Goal: Task Accomplishment & Management: Manage account settings

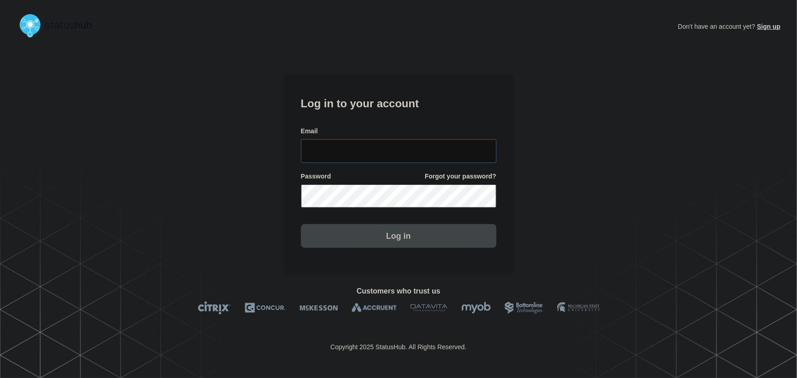
type input "tyler.wolkey@conexon.us"
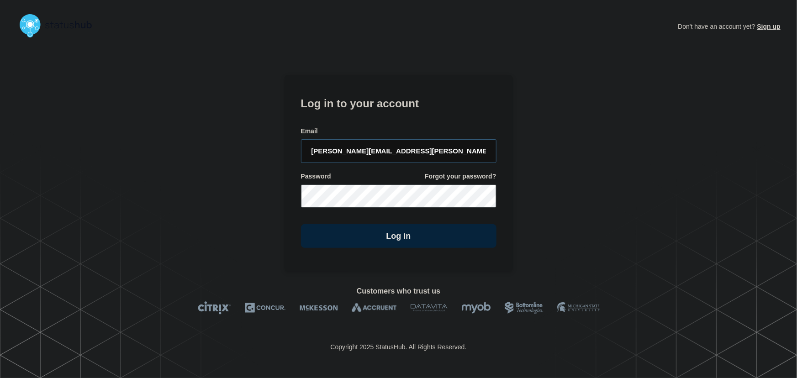
click at [403, 147] on input "tyler.wolkey@conexon.us" at bounding box center [398, 151] width 195 height 24
click at [390, 115] on form "Log in to your account Email tyler.wolkey@conexon.us Password Forgot your passw…" at bounding box center [398, 171] width 195 height 154
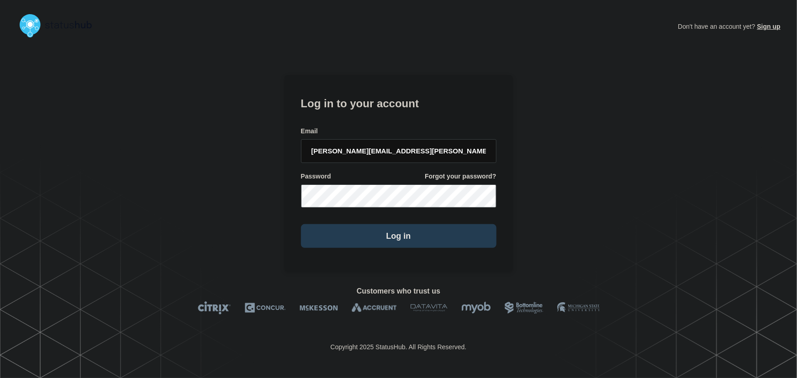
click at [376, 236] on button "Log in" at bounding box center [398, 236] width 195 height 24
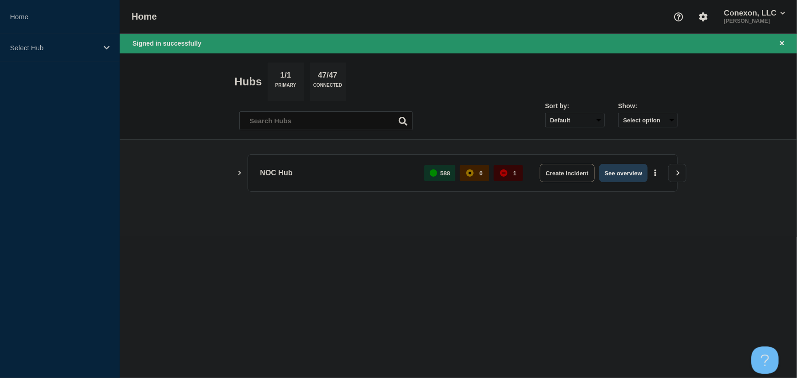
click at [634, 171] on button "See overview" at bounding box center [623, 173] width 48 height 18
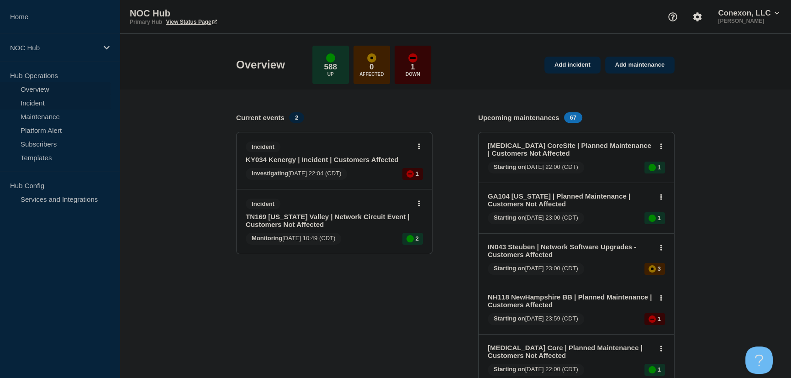
click at [35, 103] on link "Incident" at bounding box center [55, 103] width 111 height 14
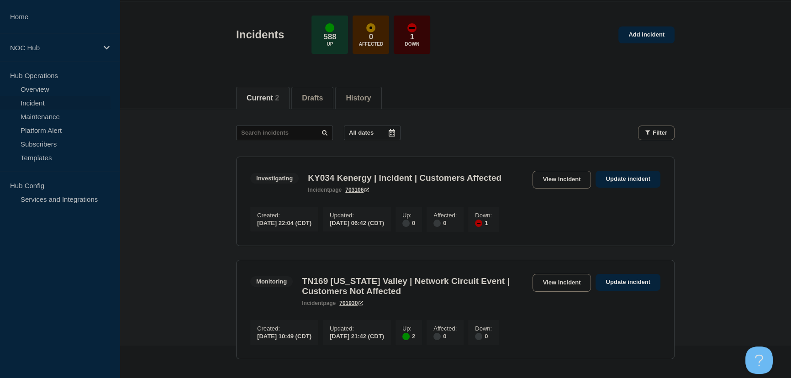
scroll to position [83, 0]
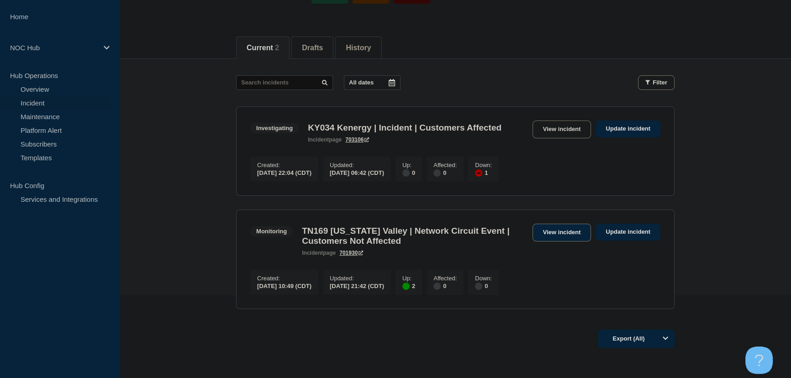
click at [557, 242] on link "View incident" at bounding box center [561, 233] width 59 height 18
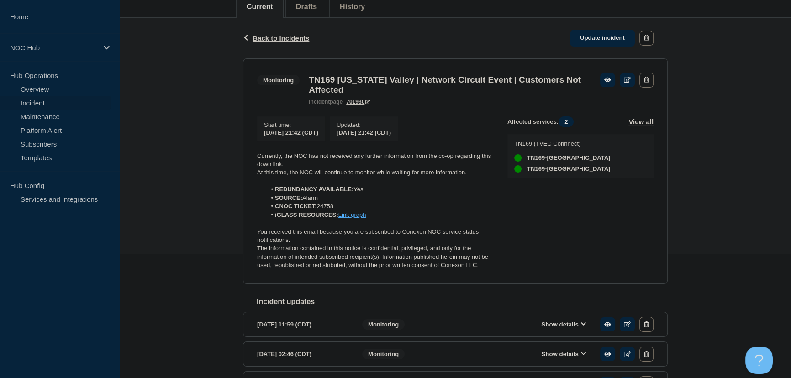
scroll to position [124, 0]
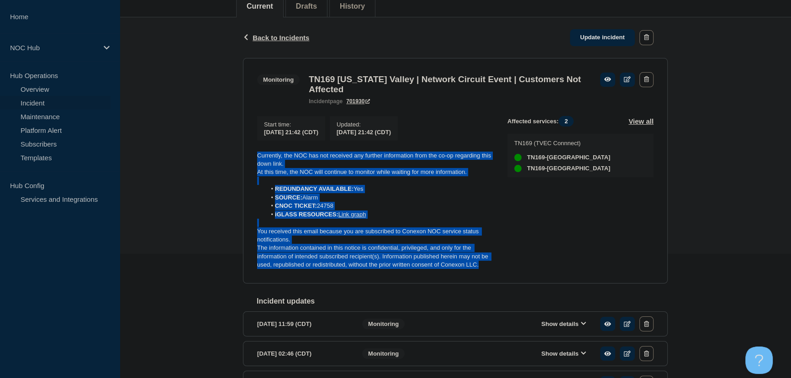
drag, startPoint x: 486, startPoint y: 270, endPoint x: 256, endPoint y: 158, distance: 256.1
click at [256, 158] on section "Monitoring TN169 [US_STATE] Valley | Network Circuit Event | Customers Not Affe…" at bounding box center [455, 171] width 425 height 226
copy div "Currently, the NOC has not received any further information from the co-op rega…"
click at [598, 34] on link "Update incident" at bounding box center [602, 37] width 65 height 17
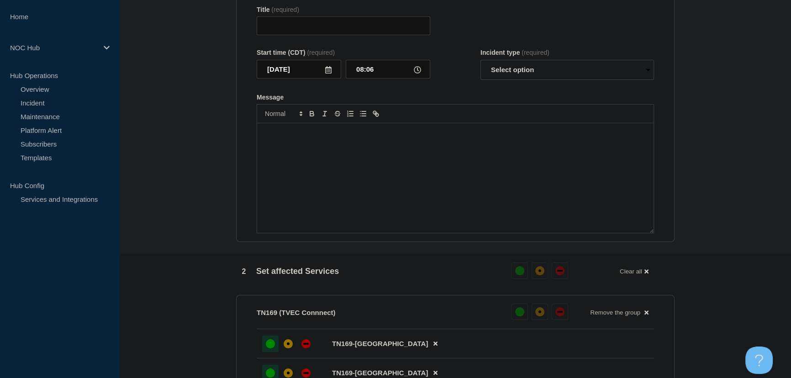
type input "TN169 [US_STATE] Valley | Network Circuit Event | Customers Not Affected"
click at [359, 160] on div "Message" at bounding box center [455, 178] width 396 height 110
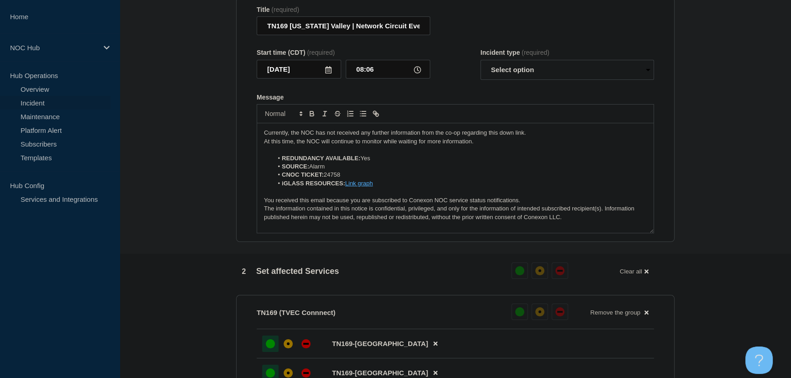
drag, startPoint x: 567, startPoint y: 62, endPoint x: 563, endPoint y: 69, distance: 8.2
click at [565, 65] on div "Incident type (required) Select option Investigating Identified Monitoring Reso…" at bounding box center [567, 64] width 174 height 31
click at [562, 70] on select "Select option Investigating Identified Monitoring Resolved" at bounding box center [567, 70] width 174 height 20
select select "monitoring"
click at [480, 64] on select "Select option Investigating Identified Monitoring Resolved" at bounding box center [567, 70] width 174 height 20
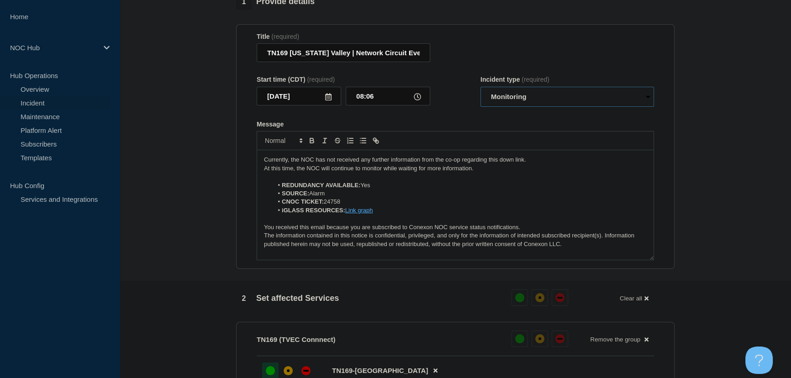
scroll to position [83, 0]
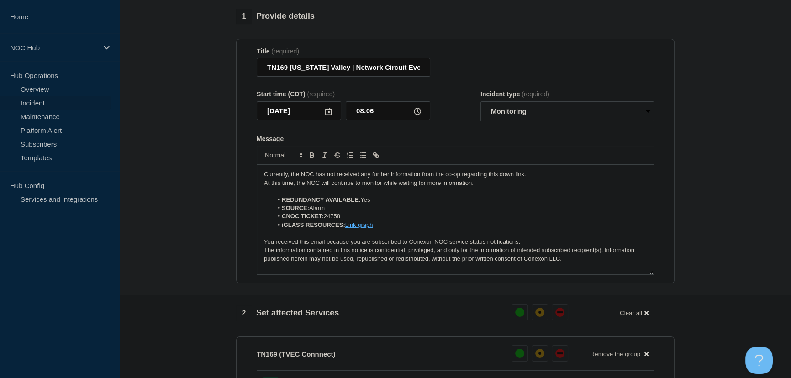
click at [480, 186] on p "At this time, the NOC will continue to monitor while waiting for more informati…" at bounding box center [455, 183] width 383 height 8
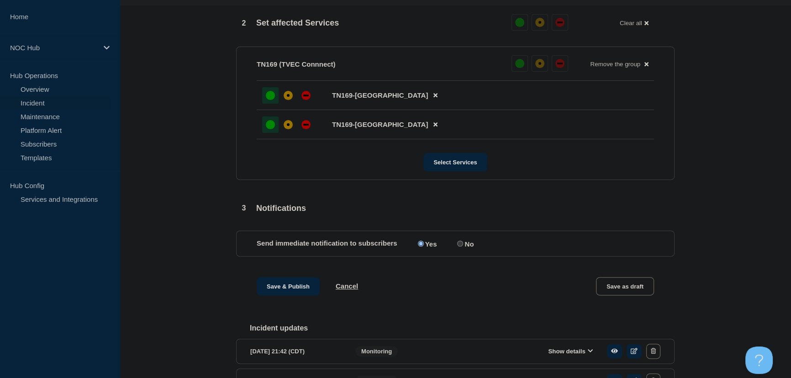
scroll to position [415, 0]
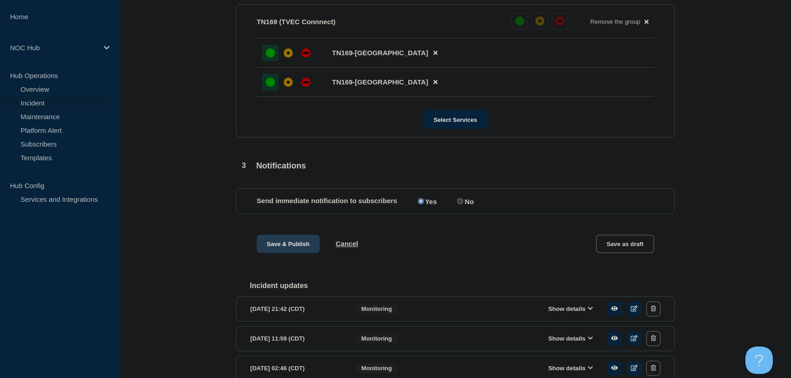
click at [279, 247] on button "Save & Publish" at bounding box center [288, 244] width 63 height 18
